Goal: Information Seeking & Learning: Check status

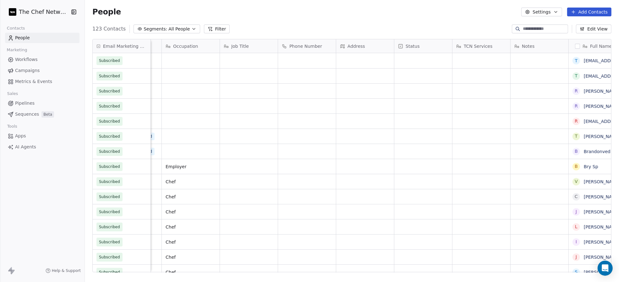
scroll to position [0, 276]
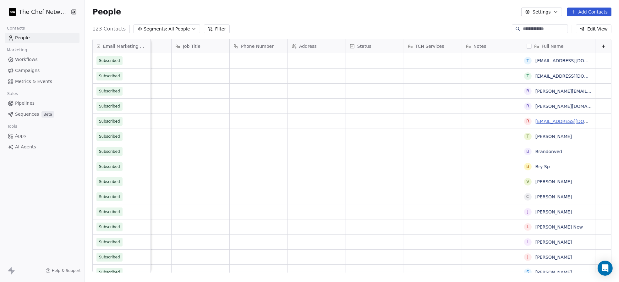
click at [551, 122] on link "[EMAIL_ADDRESS][DOMAIN_NAME]" at bounding box center [573, 121] width 77 height 5
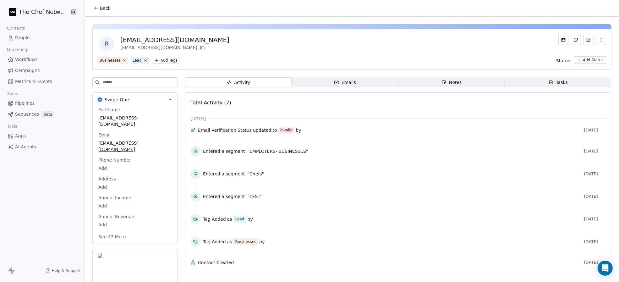
click at [350, 80] on div "Emails" at bounding box center [345, 82] width 22 height 7
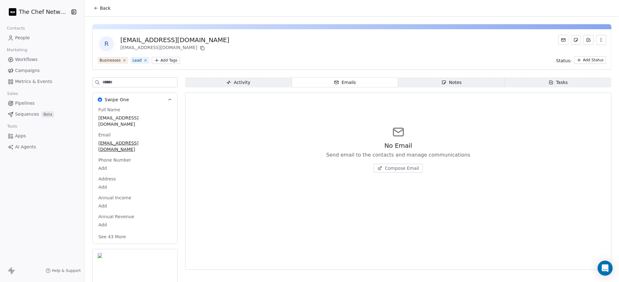
click at [101, 9] on span "Back" at bounding box center [105, 8] width 11 height 6
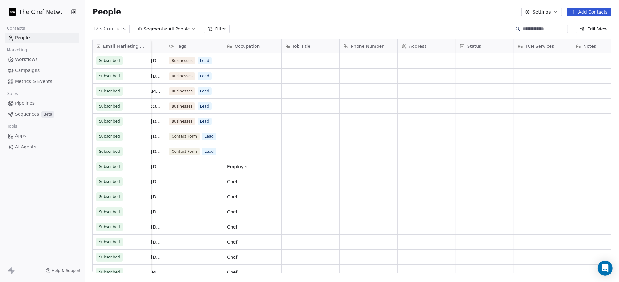
scroll to position [0, 276]
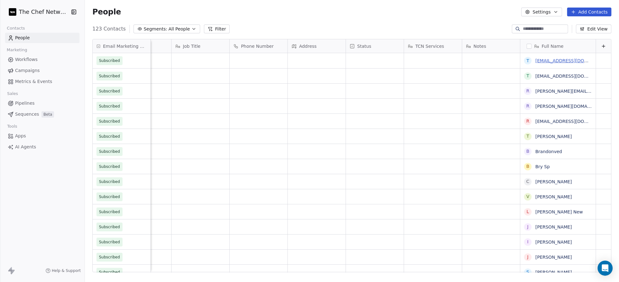
click at [557, 60] on link "[EMAIL_ADDRESS][DOMAIN_NAME]" at bounding box center [573, 60] width 77 height 5
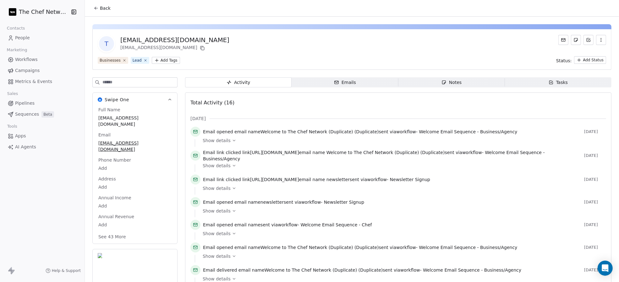
click at [355, 86] on span "Emails Emails" at bounding box center [345, 82] width 107 height 10
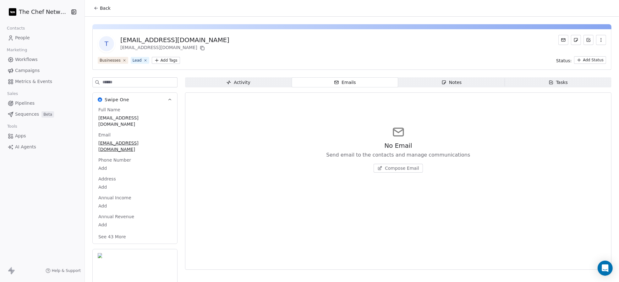
click at [261, 80] on span "Activity Activity" at bounding box center [238, 82] width 107 height 10
click at [99, 8] on button "Back" at bounding box center [102, 8] width 25 height 11
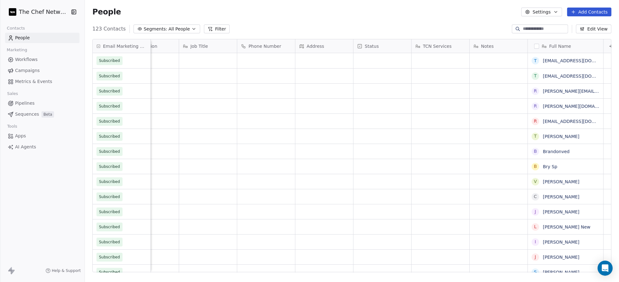
scroll to position [0, 276]
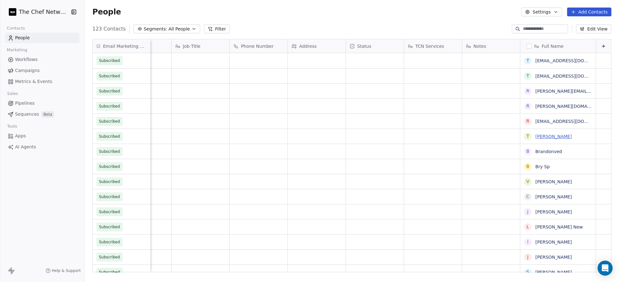
click at [549, 136] on link "[PERSON_NAME]" at bounding box center [553, 136] width 36 height 5
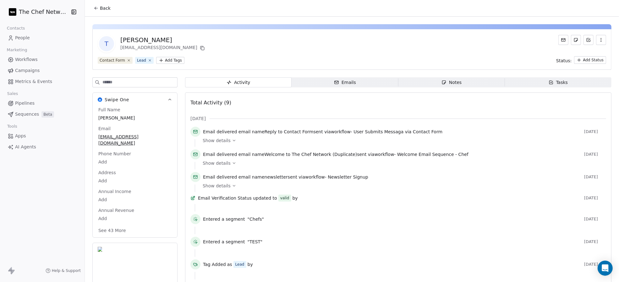
click at [341, 85] on div "Emails" at bounding box center [345, 82] width 22 height 7
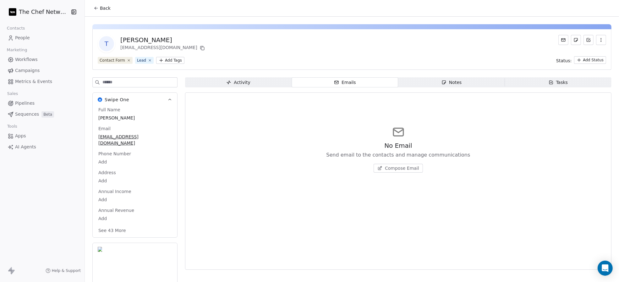
click at [231, 85] on div "Activity" at bounding box center [238, 82] width 24 height 7
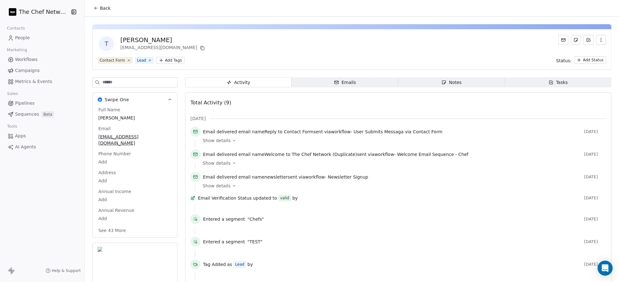
click at [232, 163] on icon at bounding box center [234, 163] width 4 height 4
click at [24, 57] on span "Workflows" at bounding box center [26, 59] width 23 height 7
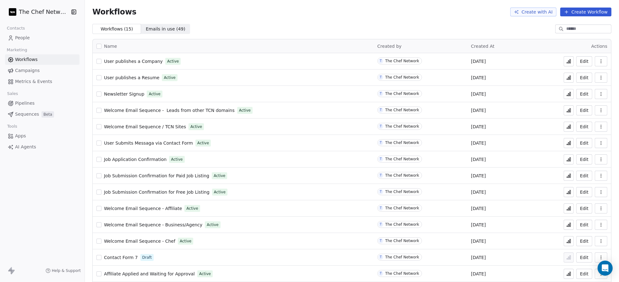
click at [566, 190] on icon at bounding box center [568, 191] width 5 height 5
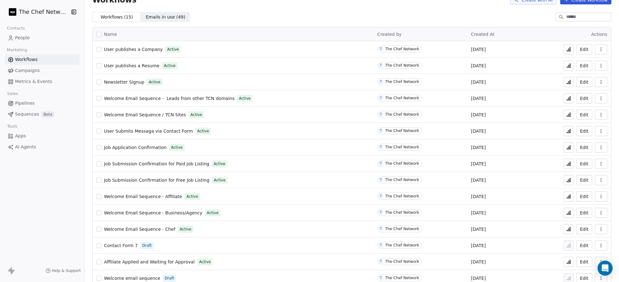
scroll to position [21, 0]
